Goal: Find specific page/section: Find specific page/section

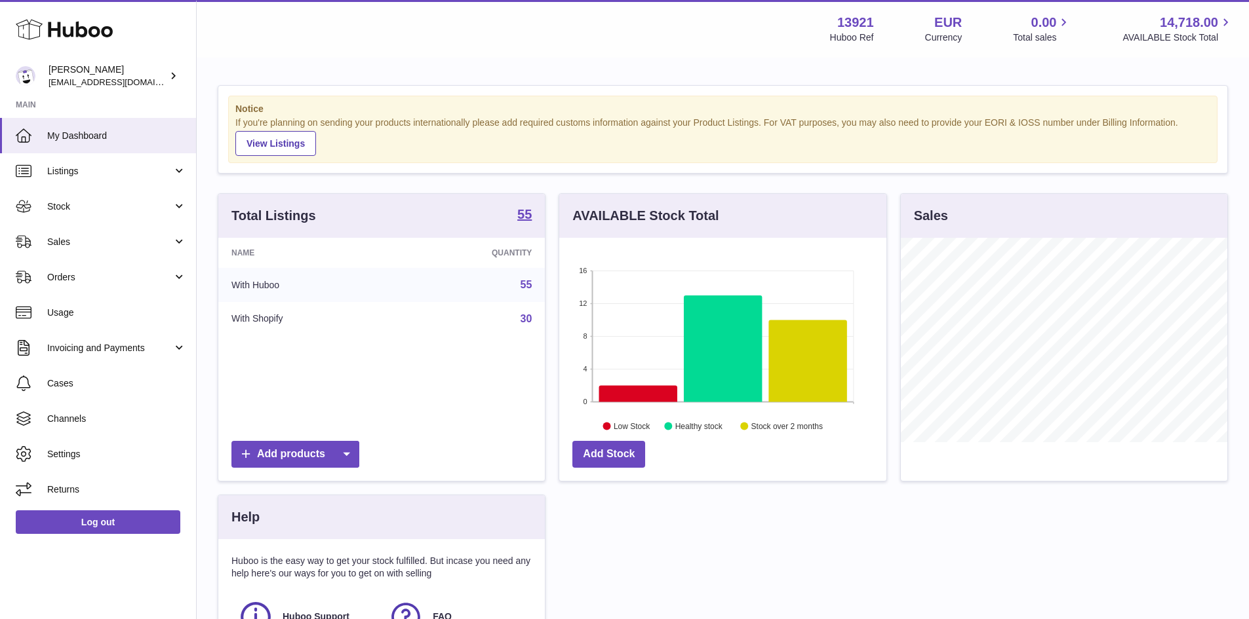
scroll to position [205, 327]
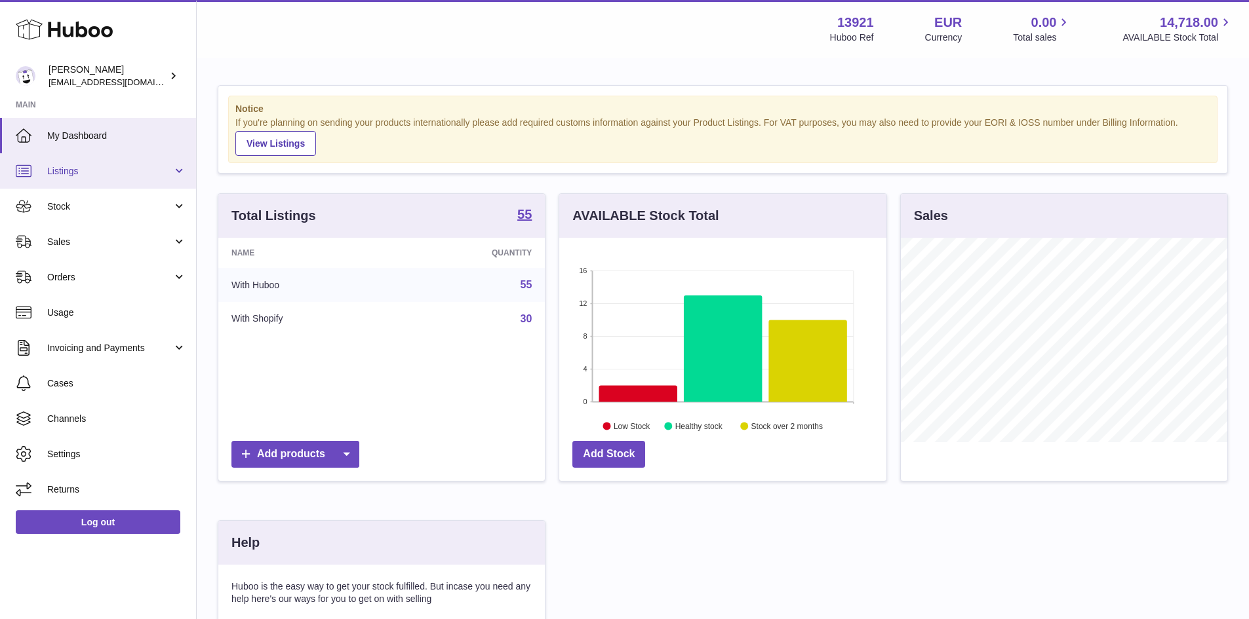
click at [69, 176] on span "Listings" at bounding box center [109, 171] width 125 height 12
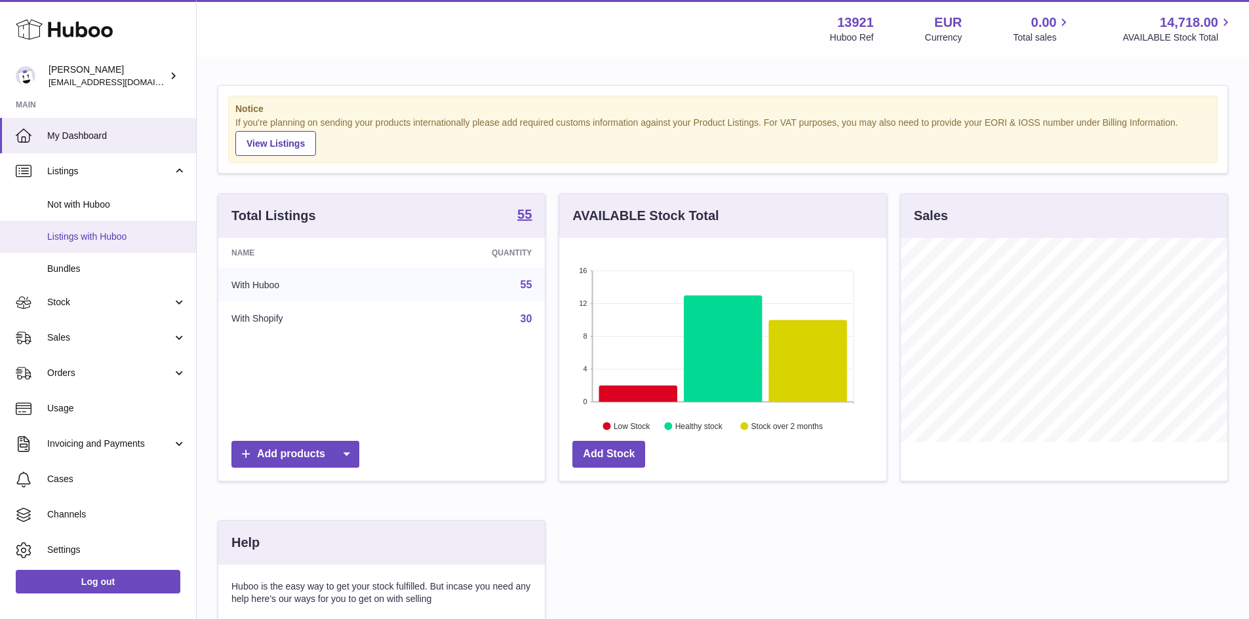
click at [94, 235] on span "Listings with Huboo" at bounding box center [116, 237] width 139 height 12
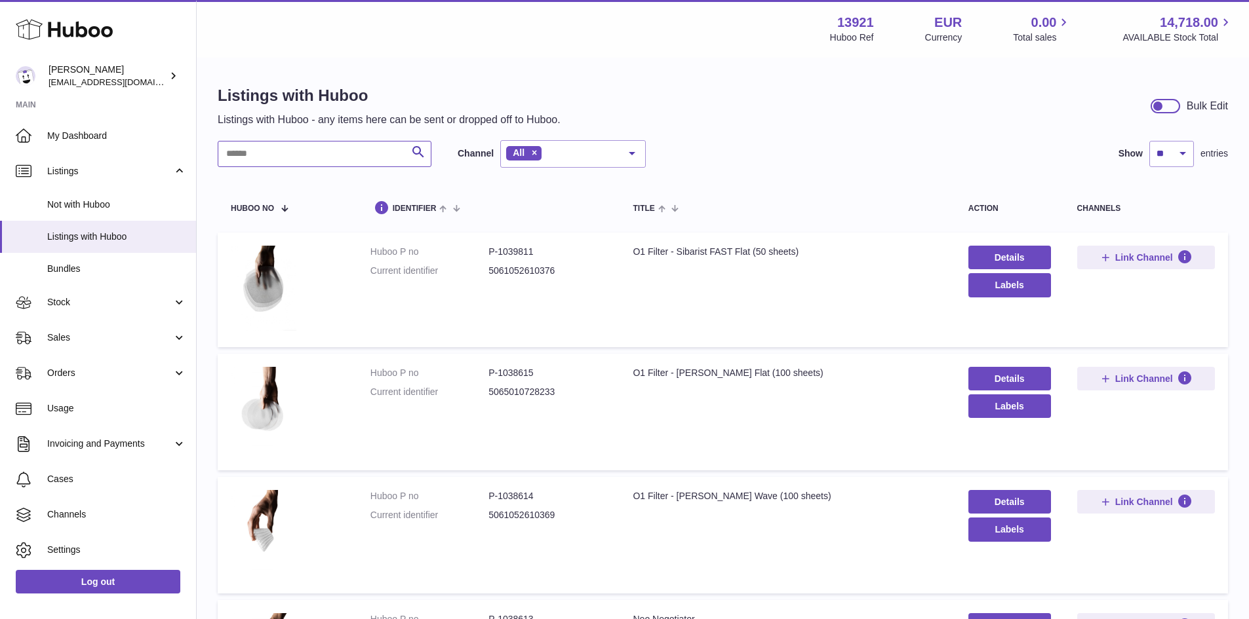
click at [279, 156] on input "text" at bounding box center [325, 154] width 214 height 26
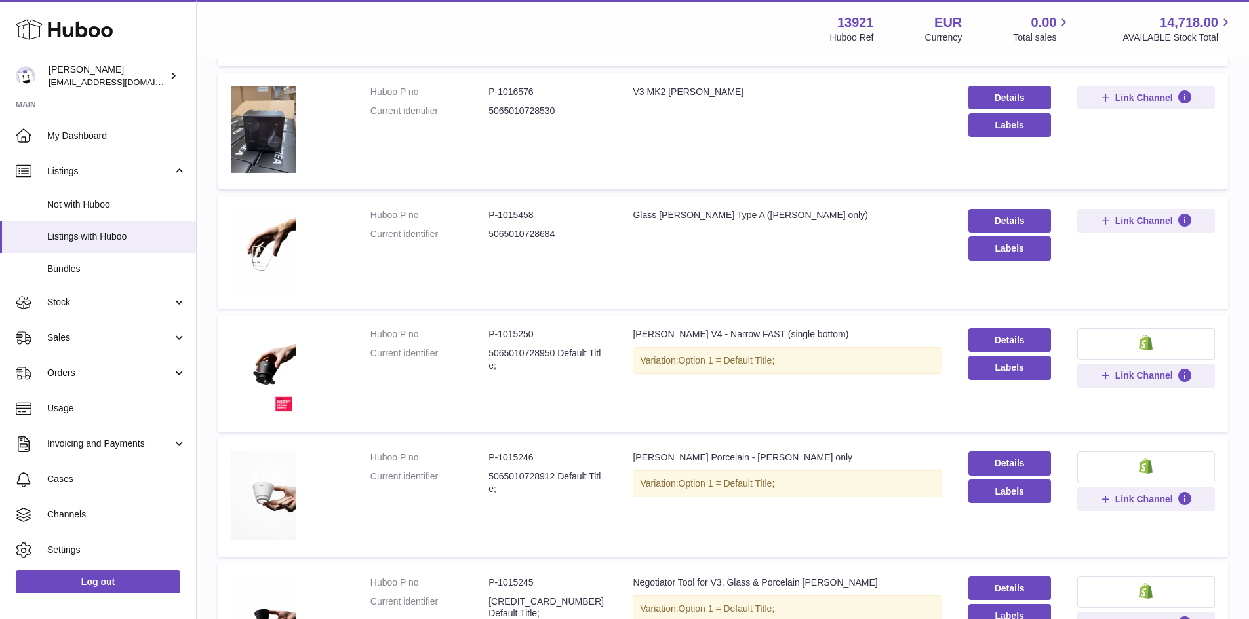
scroll to position [656, 0]
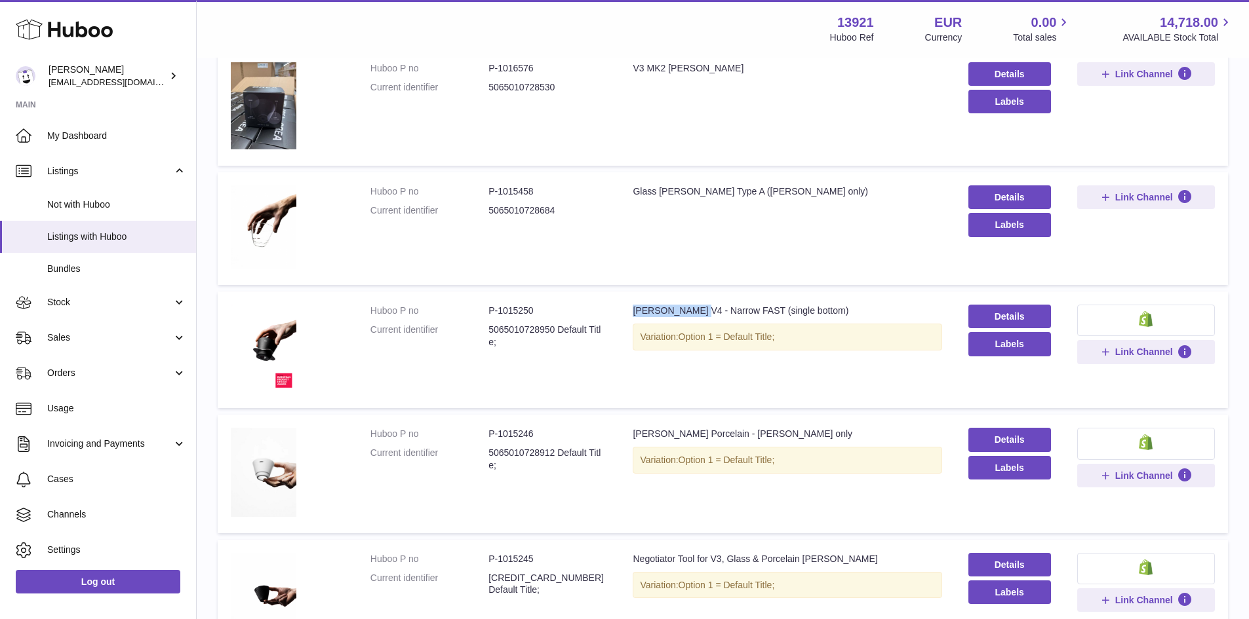
drag, startPoint x: 629, startPoint y: 312, endPoint x: 702, endPoint y: 309, distance: 73.5
click at [702, 309] on td "Title [PERSON_NAME] V4 - Narrow FAST (single bottom) Variation: Option 1 = Defa…" at bounding box center [786, 350] width 335 height 117
copy div "[PERSON_NAME] V4"
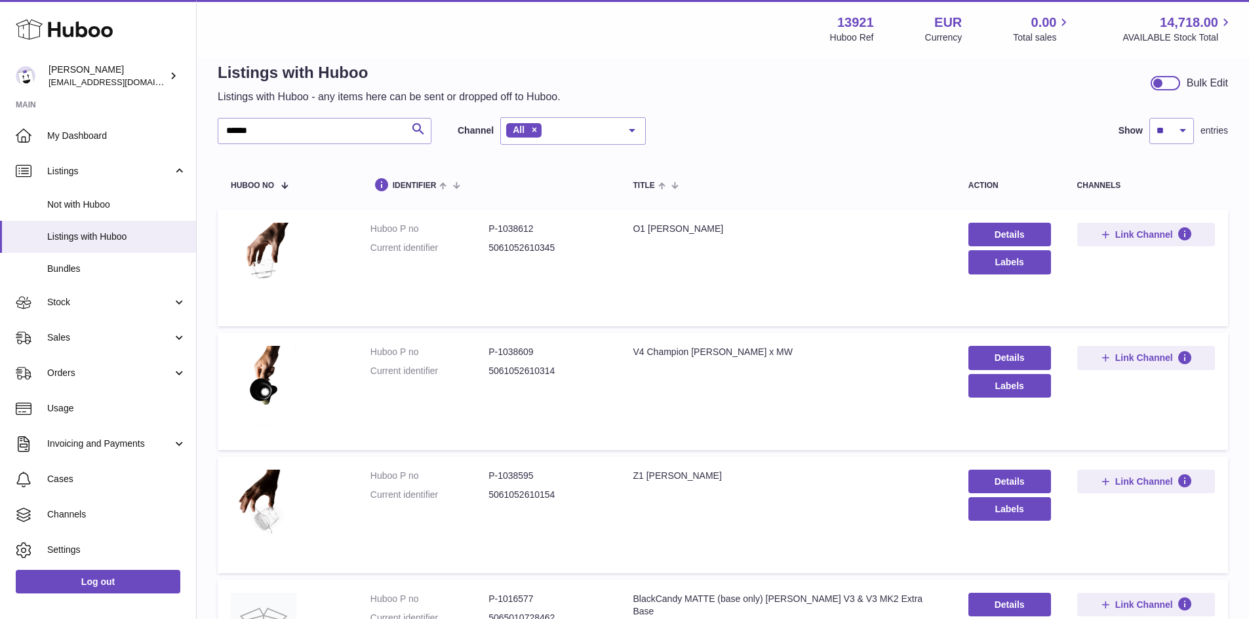
scroll to position [0, 0]
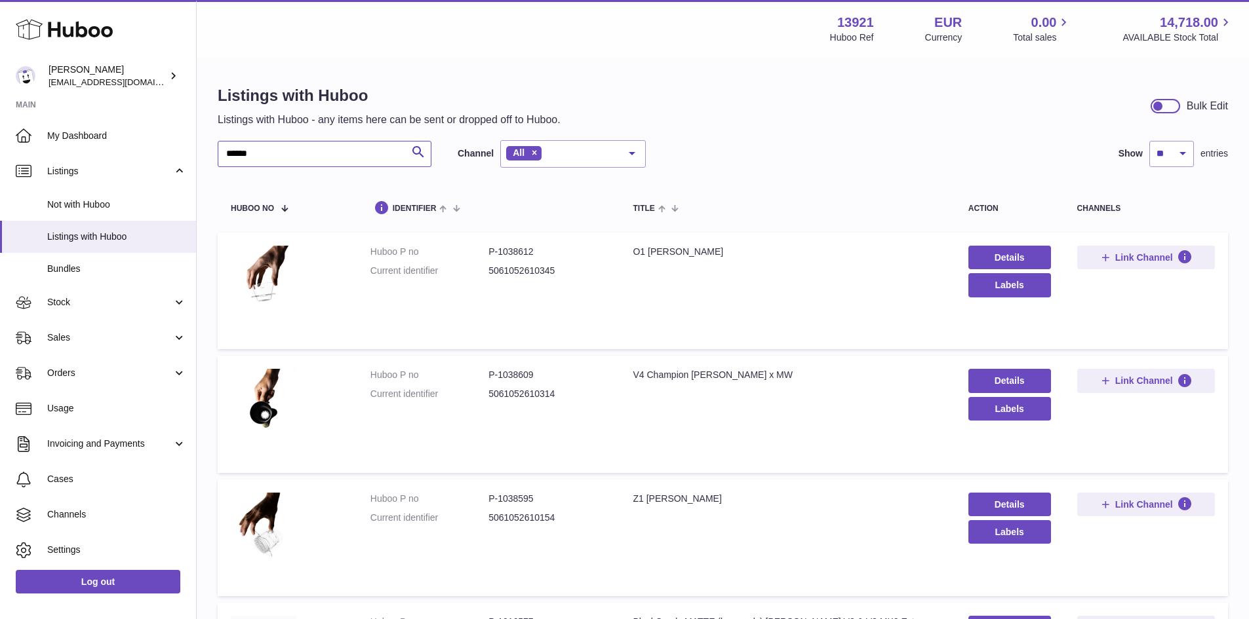
drag, startPoint x: 269, startPoint y: 155, endPoint x: 224, endPoint y: 156, distance: 45.3
click at [224, 156] on input "******" at bounding box center [325, 154] width 214 height 26
paste input "********"
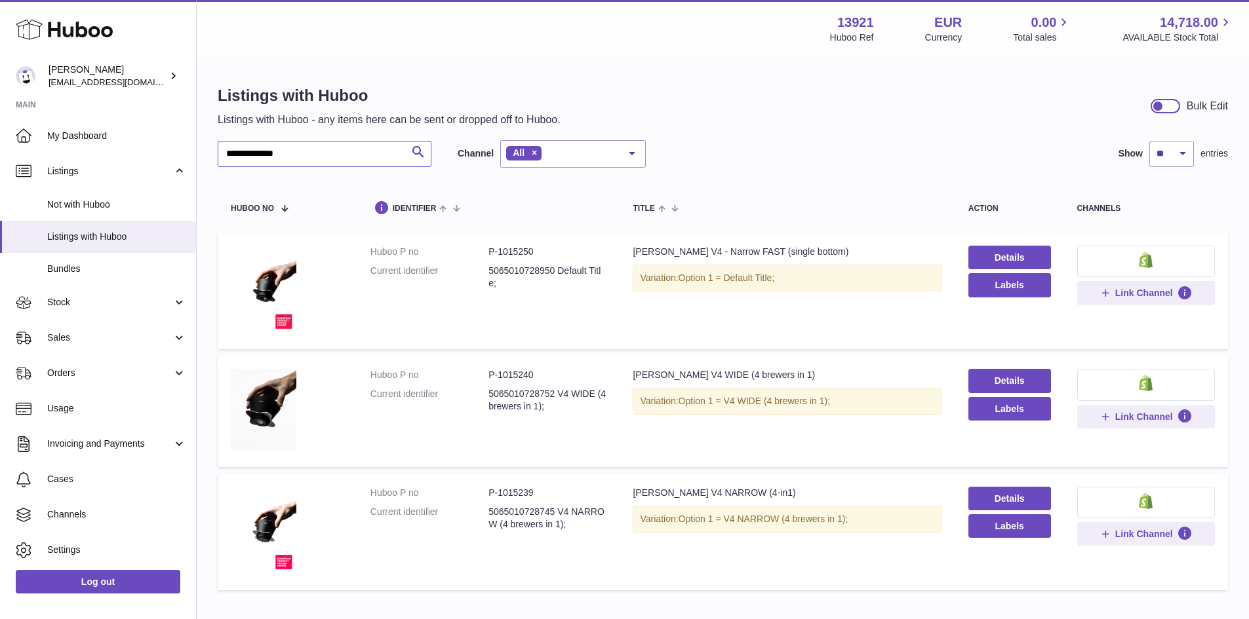
type input "**********"
drag, startPoint x: 496, startPoint y: 373, endPoint x: 541, endPoint y: 372, distance: 45.3
click at [541, 372] on dd "P-1015240" at bounding box center [547, 375] width 118 height 12
copy dd "1015240"
drag, startPoint x: 496, startPoint y: 494, endPoint x: 546, endPoint y: 492, distance: 49.8
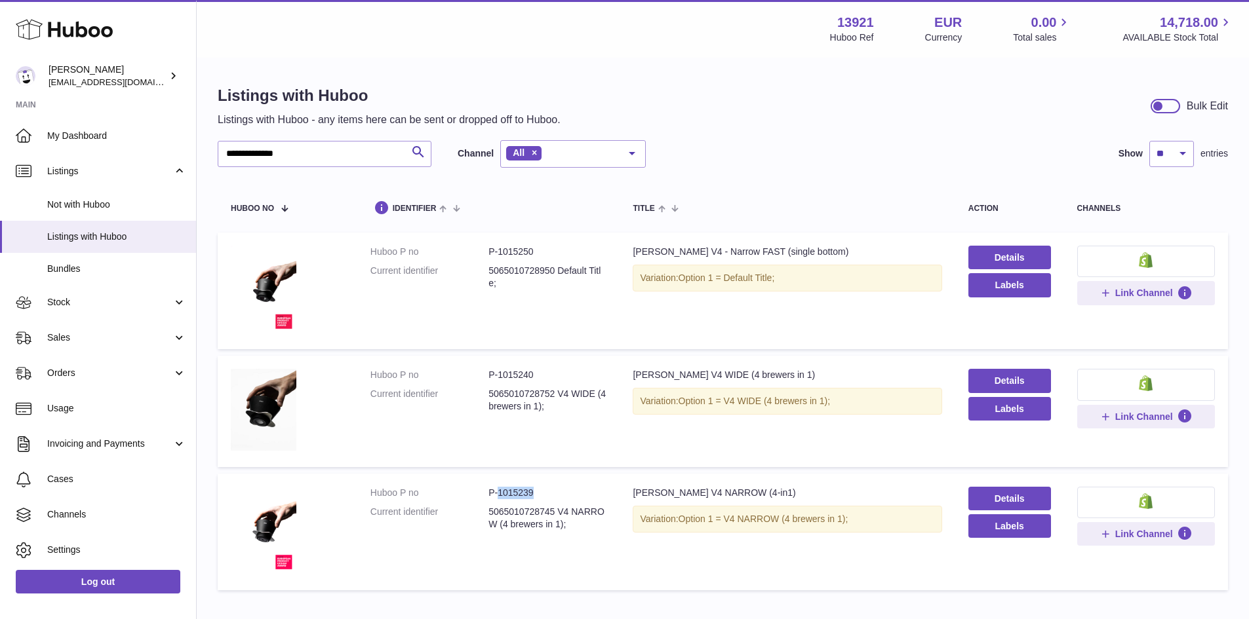
click at [546, 492] on dd "P-1015239" at bounding box center [547, 493] width 118 height 12
copy dd "1015239"
drag, startPoint x: 531, startPoint y: 372, endPoint x: 495, endPoint y: 375, distance: 36.1
click at [495, 375] on dd "P-1015240" at bounding box center [547, 375] width 118 height 12
copy dd "1015240"
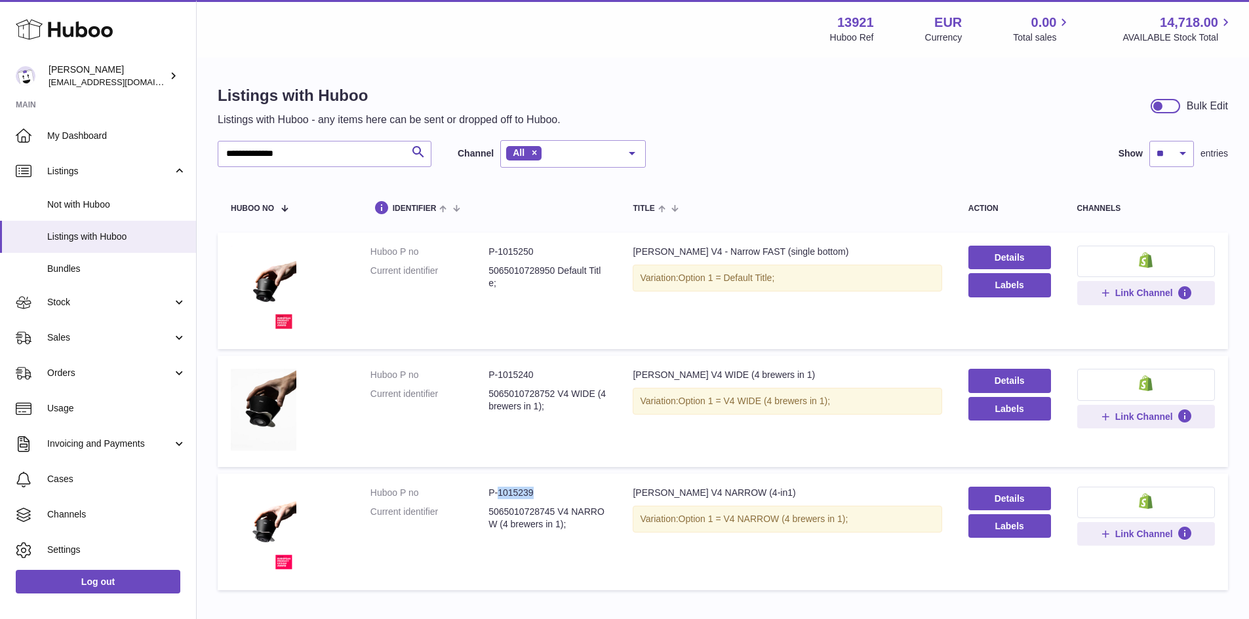
drag, startPoint x: 495, startPoint y: 491, endPoint x: 532, endPoint y: 490, distance: 37.4
click at [532, 490] on dd "P-1015239" at bounding box center [547, 493] width 118 height 12
copy dd "1015239"
